Goal: Task Accomplishment & Management: Complete application form

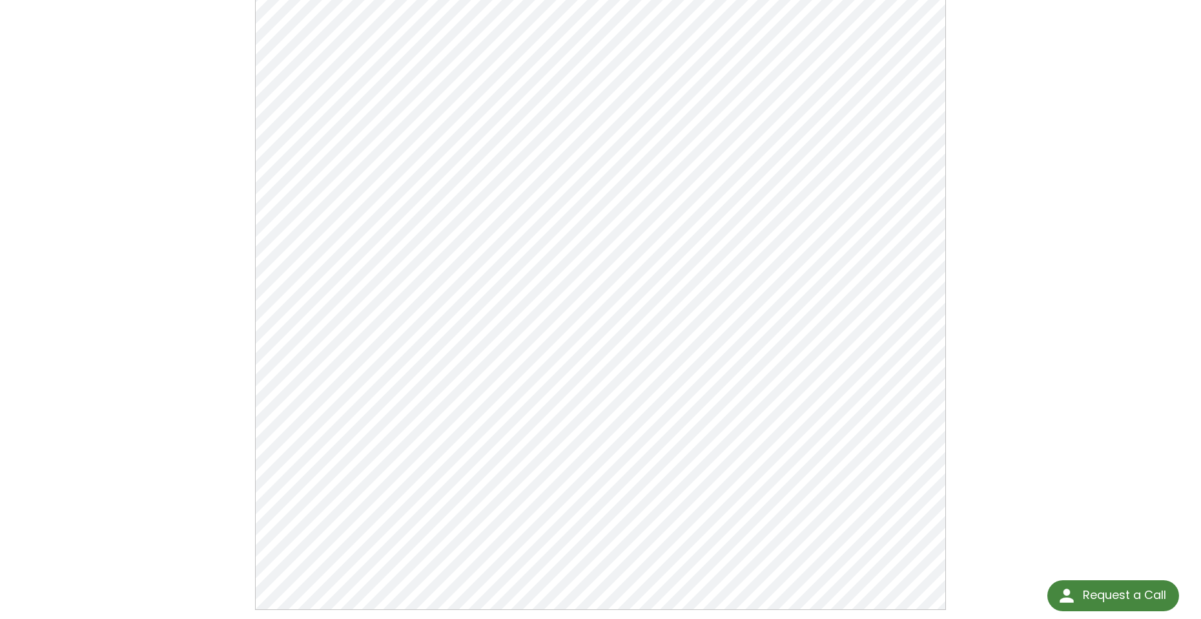
scroll to position [129, 0]
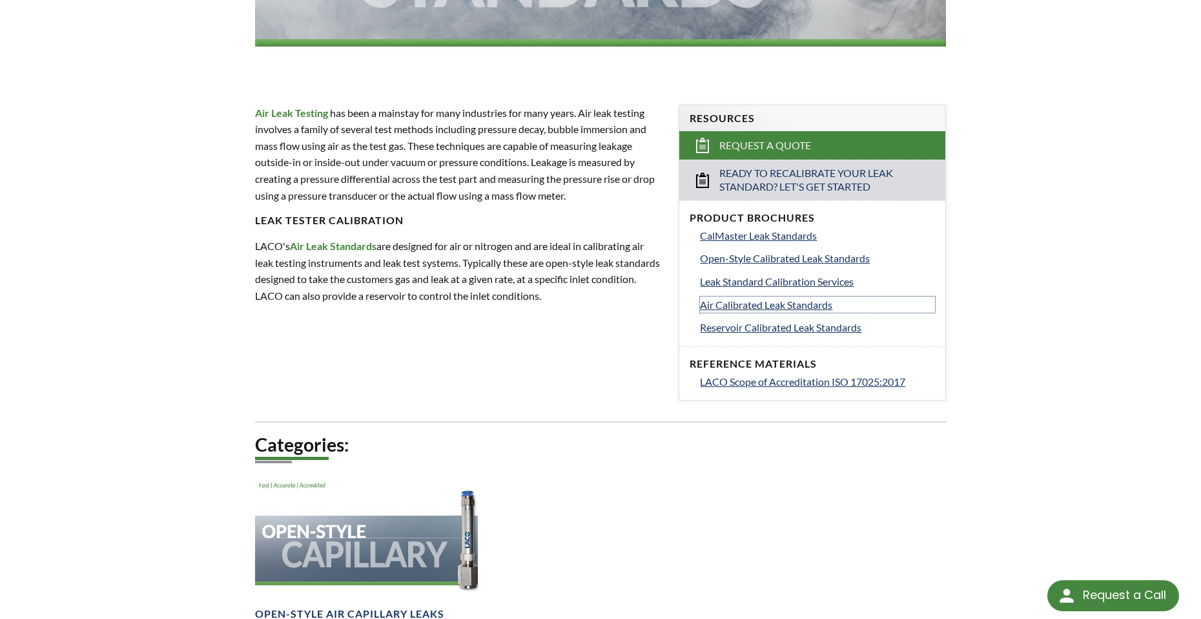
scroll to position [323, 0]
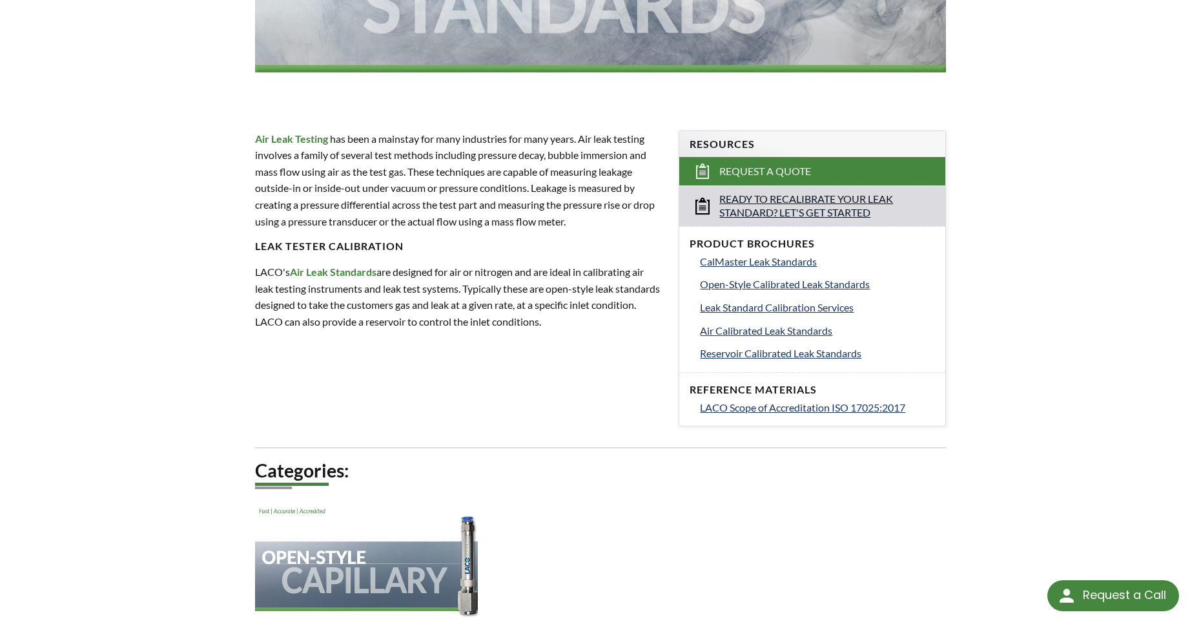
click at [854, 202] on span "Ready to Recalibrate Your Leak Standard? Let's Get Started" at bounding box center [814, 205] width 188 height 27
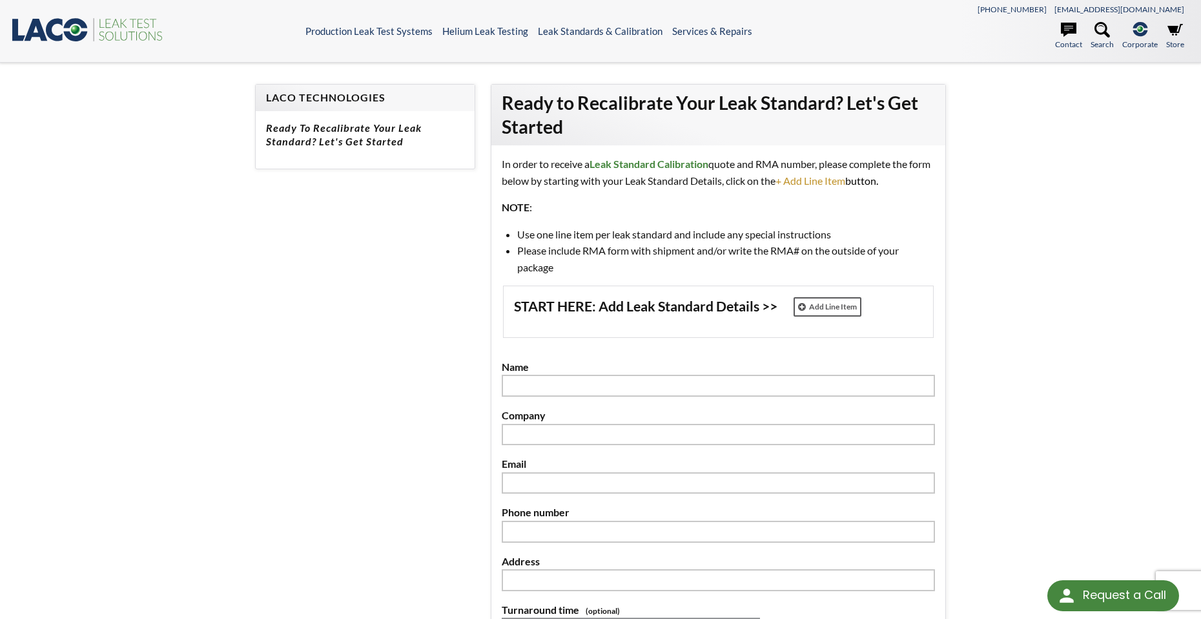
select select "Widget de traducción de idiomas"
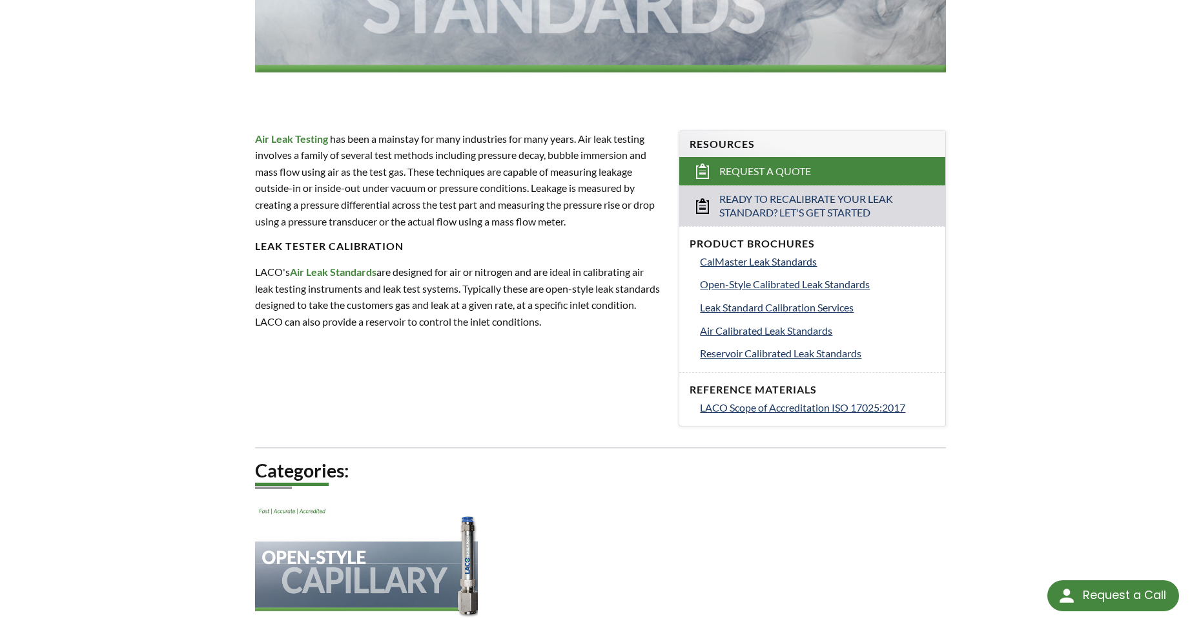
select select "Widget de traducción de idiomas"
